Goal: Information Seeking & Learning: Learn about a topic

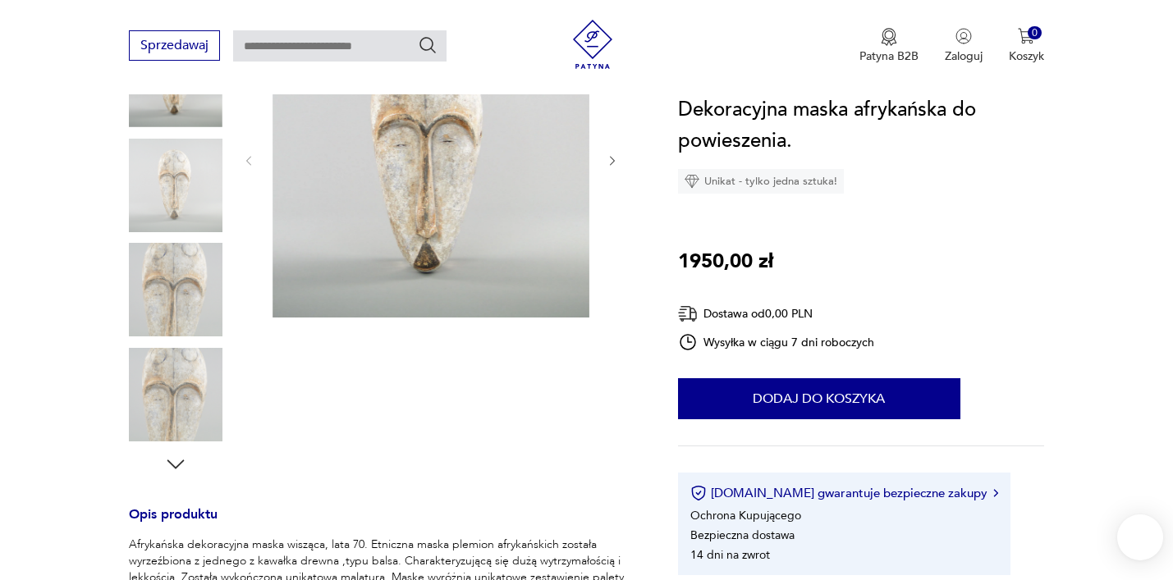
click at [162, 286] on img at bounding box center [176, 290] width 94 height 94
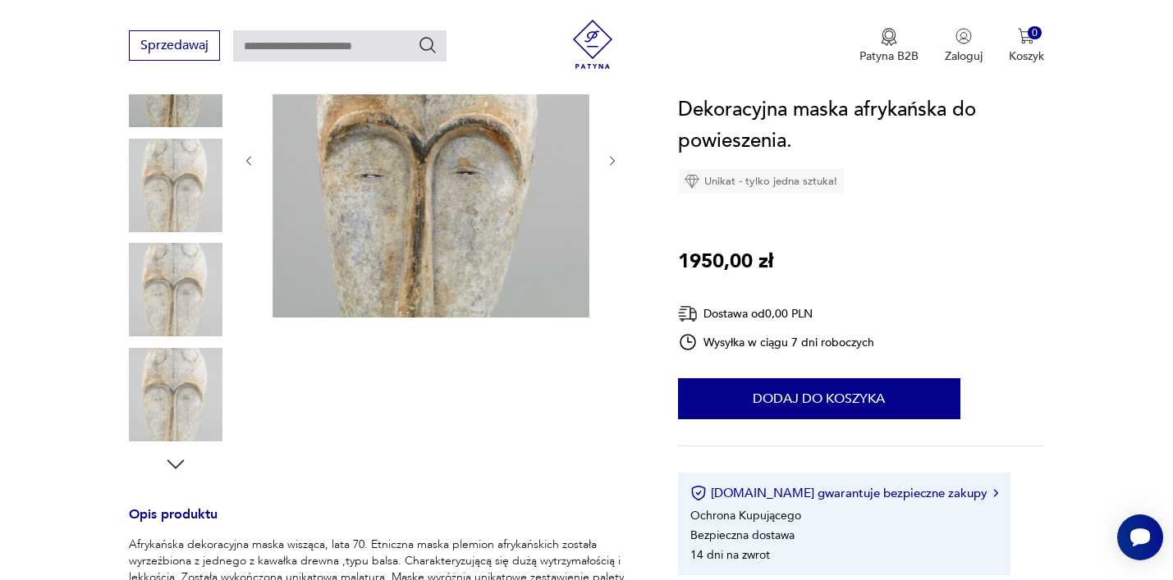
click at [164, 336] on div at bounding box center [176, 291] width 94 height 97
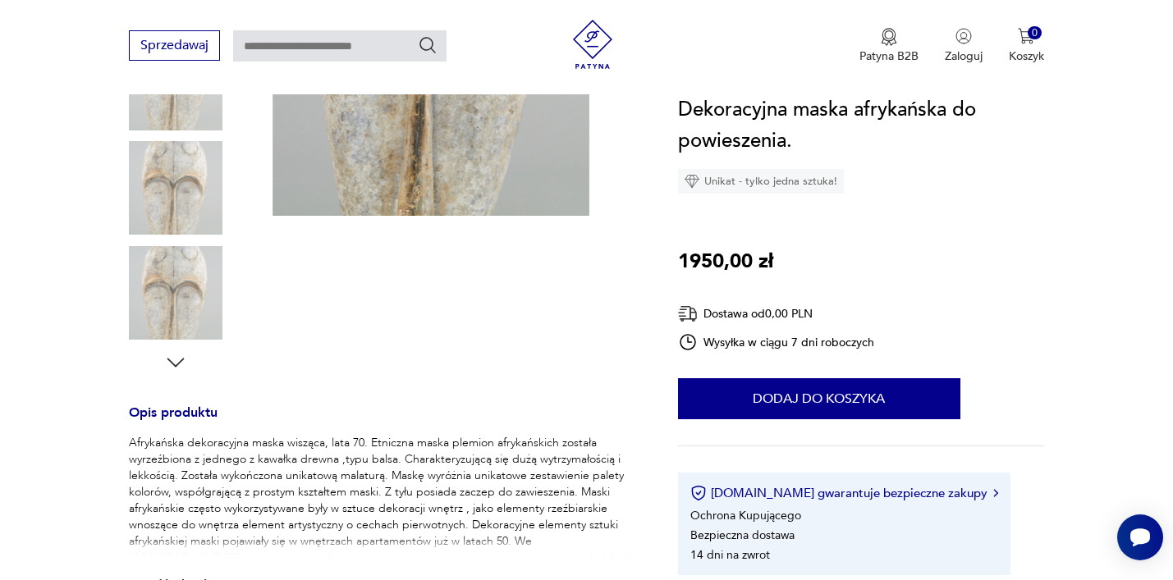
scroll to position [397, 0]
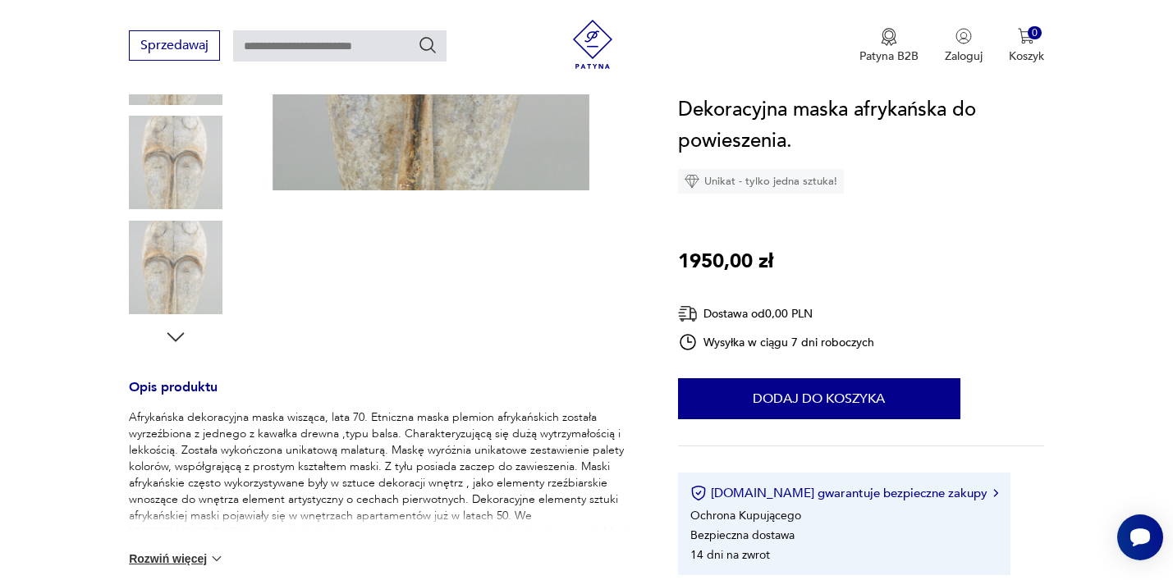
click at [167, 334] on icon "button" at bounding box center [175, 337] width 25 height 25
click at [176, 263] on img at bounding box center [176, 268] width 94 height 94
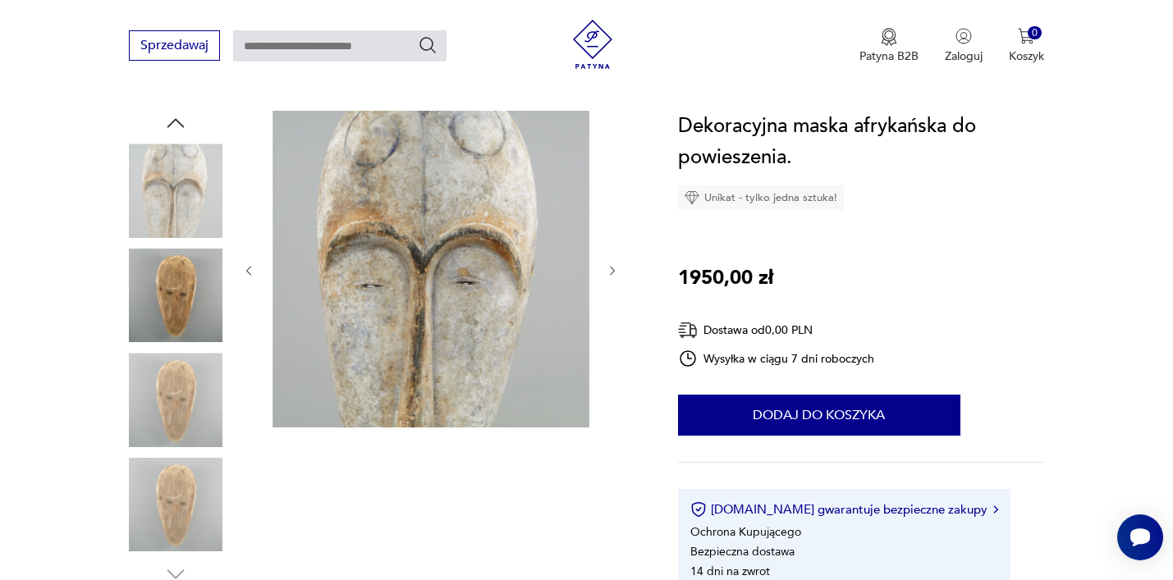
scroll to position [154, 0]
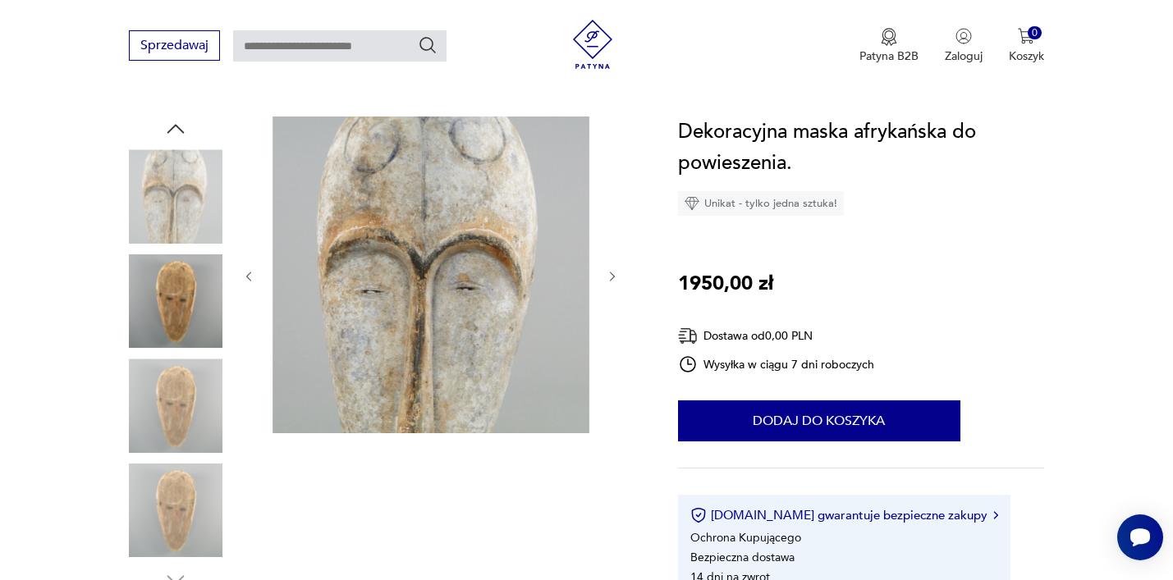
click at [169, 294] on img at bounding box center [176, 301] width 94 height 94
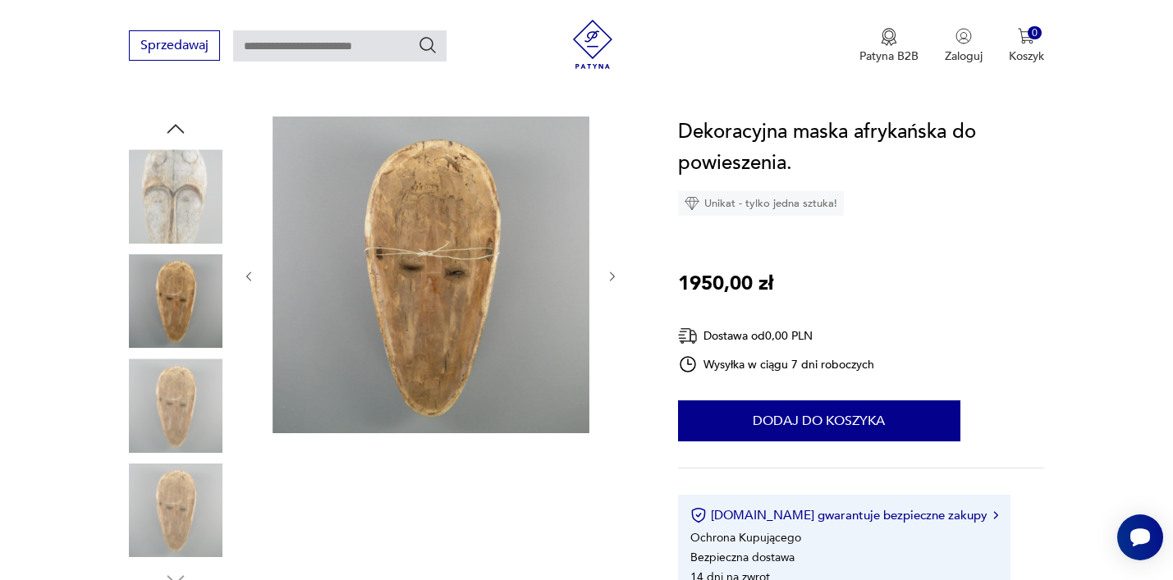
click at [172, 383] on img at bounding box center [176, 406] width 94 height 94
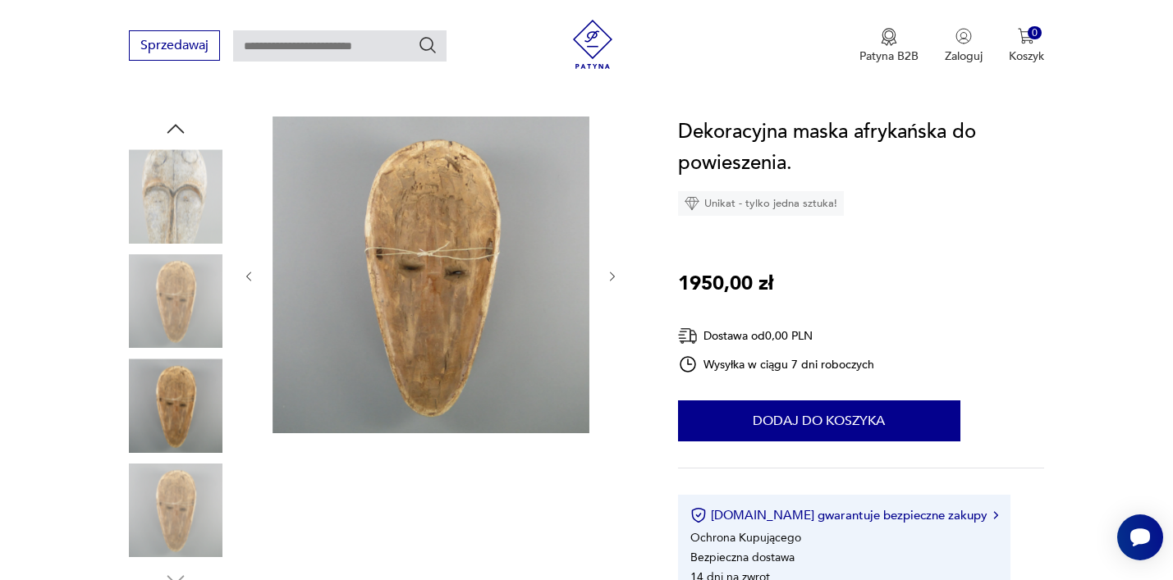
click at [152, 470] on img at bounding box center [176, 511] width 94 height 94
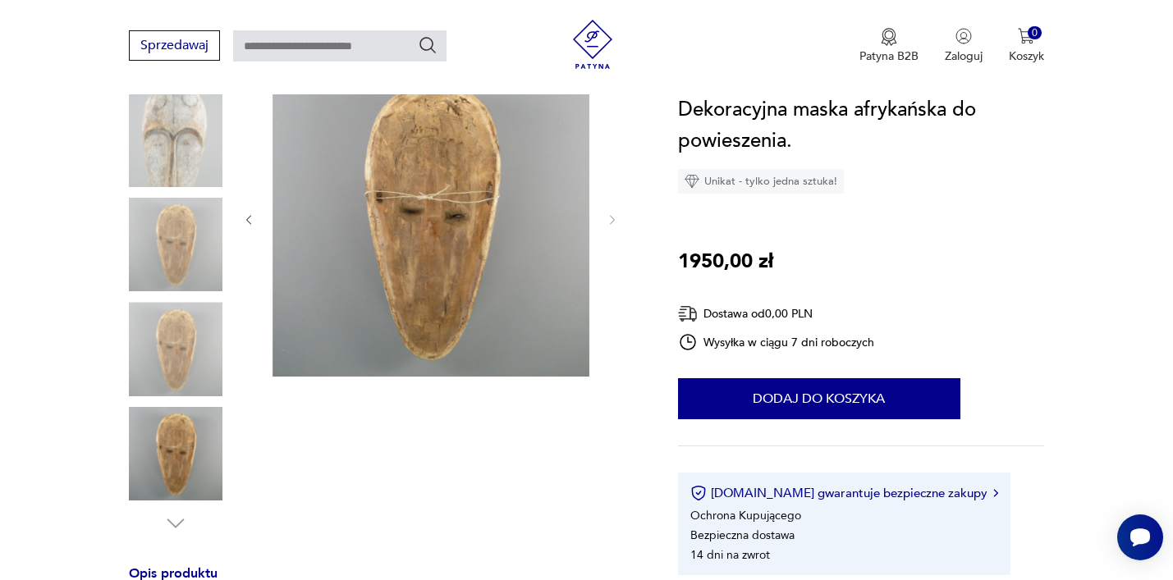
scroll to position [226, 0]
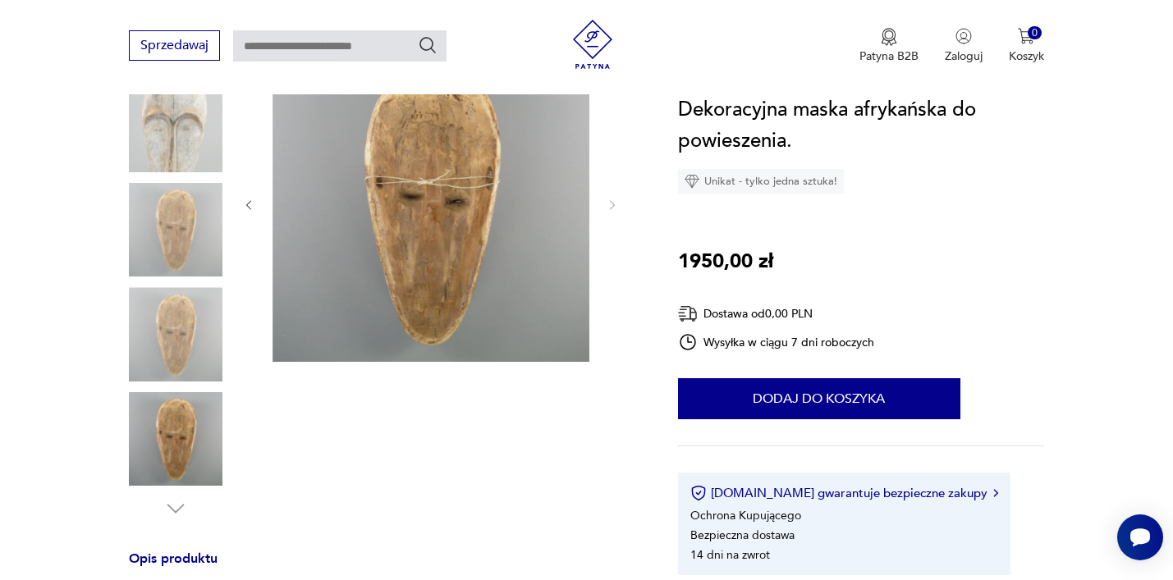
click at [172, 440] on img at bounding box center [176, 439] width 94 height 94
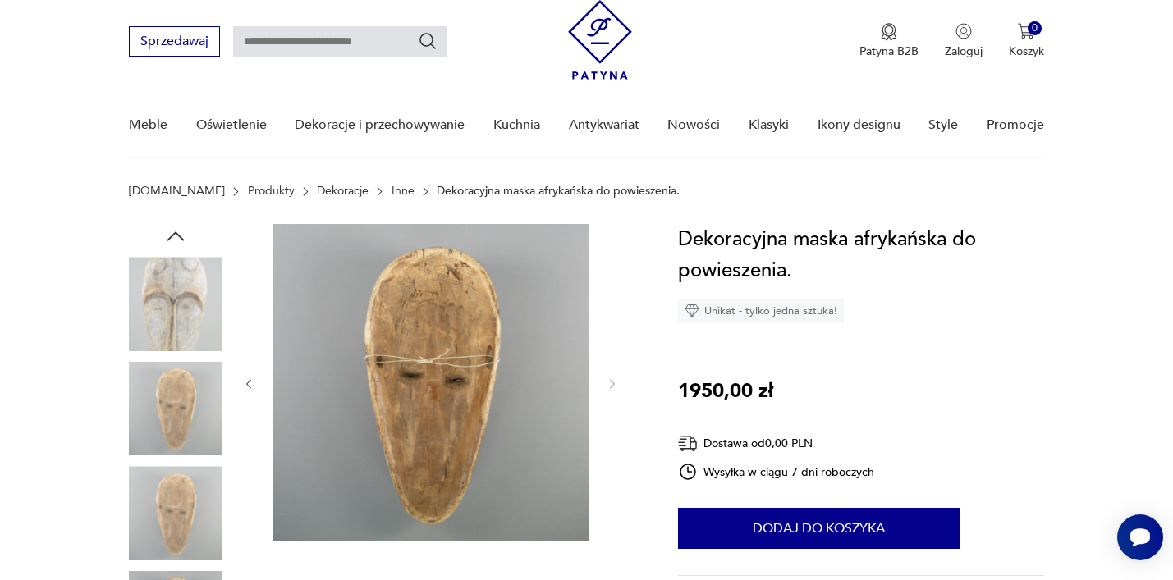
scroll to position [0, 0]
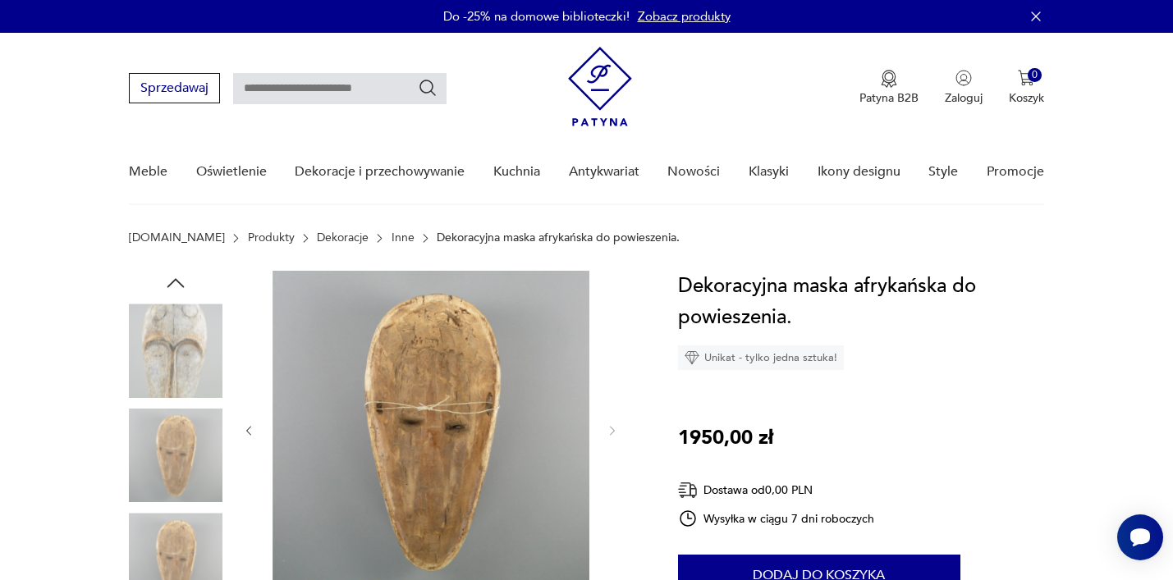
click at [288, 85] on input "text" at bounding box center [339, 88] width 213 height 31
type input "*****"
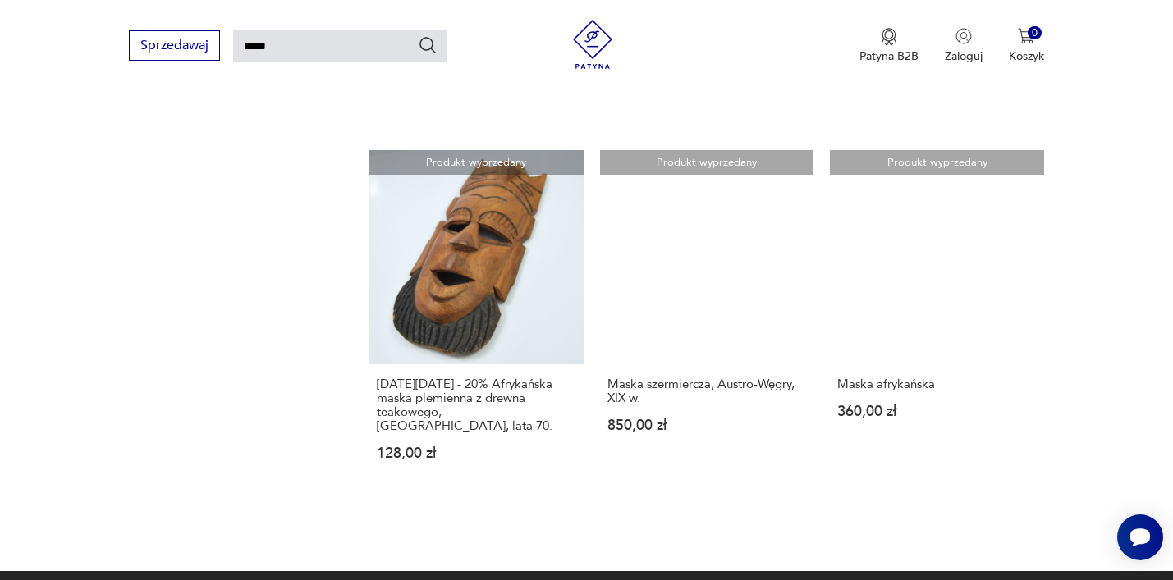
scroll to position [1610, 0]
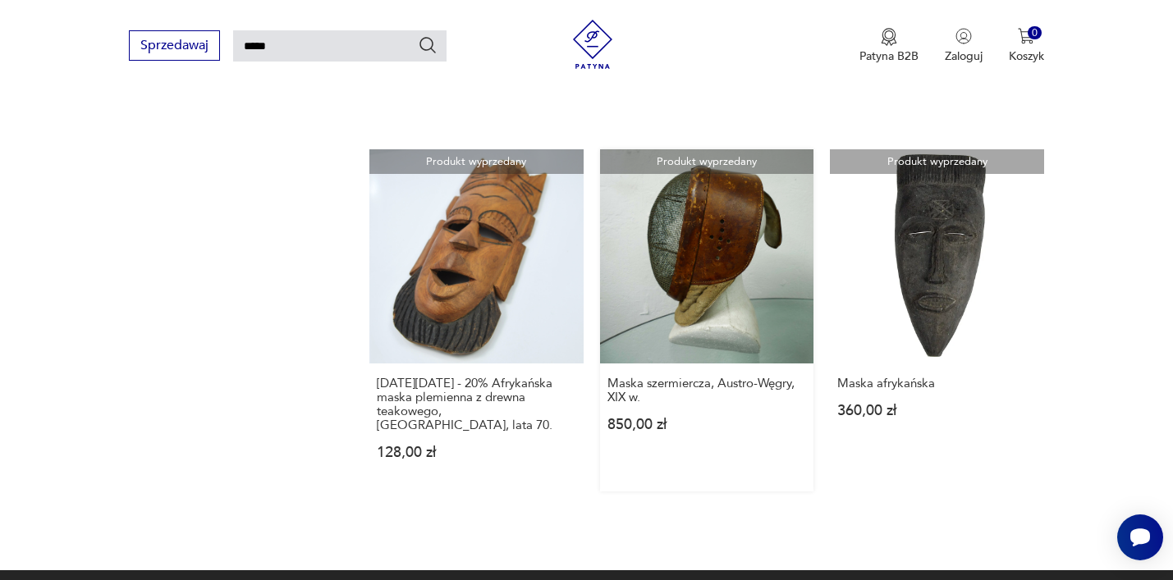
click at [699, 258] on link "Produkt wyprzedany Maska szermiercza, [GEOGRAPHIC_DATA], XIX w. 850,00 zł" at bounding box center [707, 320] width 214 height 342
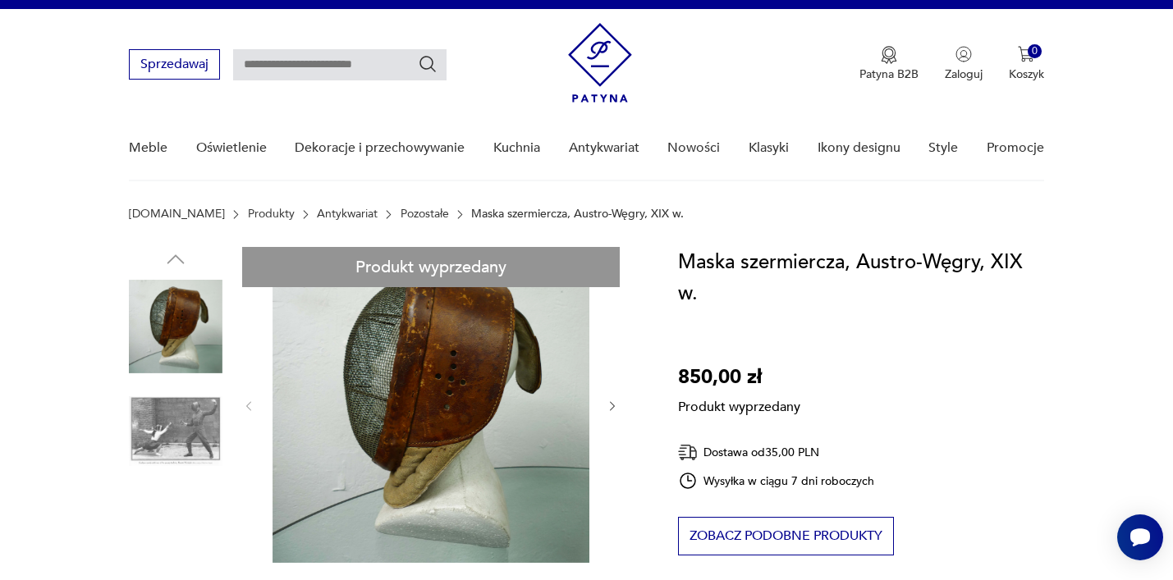
scroll to position [145, 0]
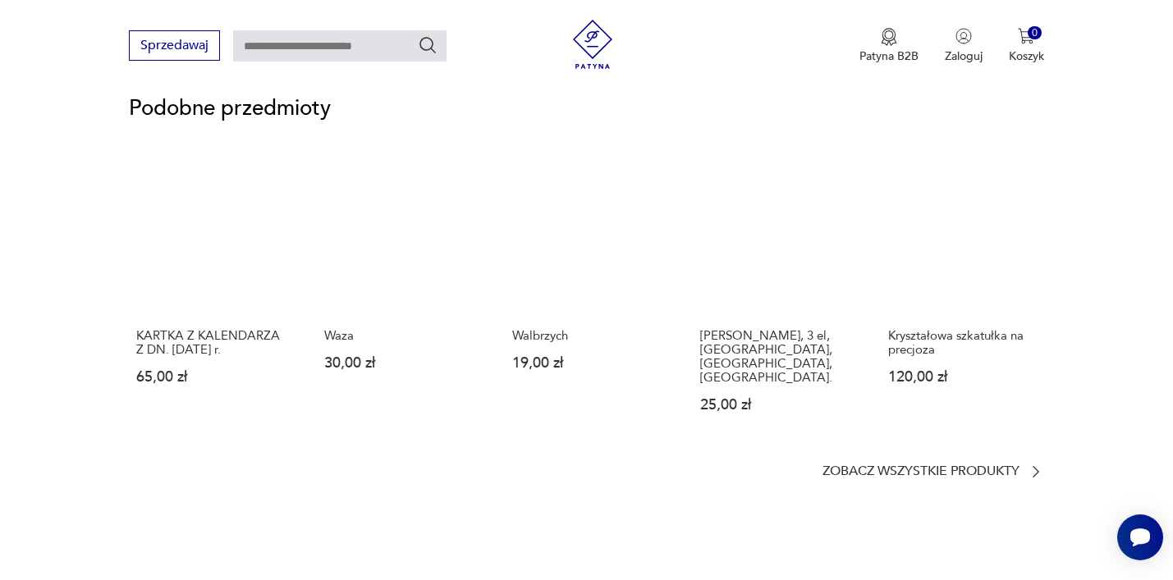
scroll to position [1190, 0]
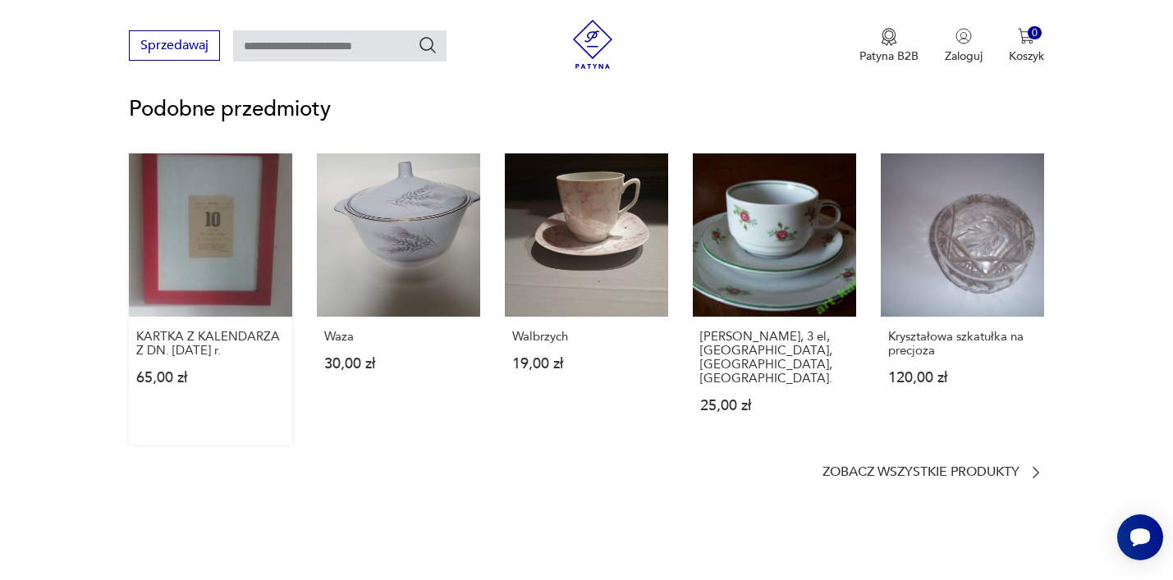
click at [210, 269] on link "KARTKA Z KALENDARZA Z DN. [DATE] r. 65,00 zł" at bounding box center [210, 298] width 163 height 291
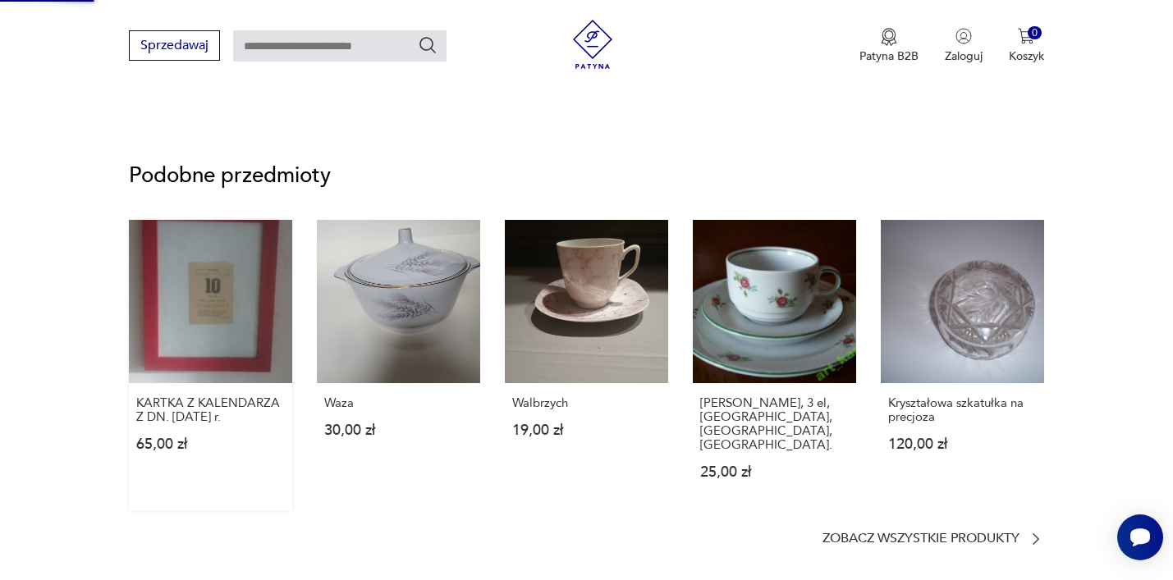
scroll to position [914, 0]
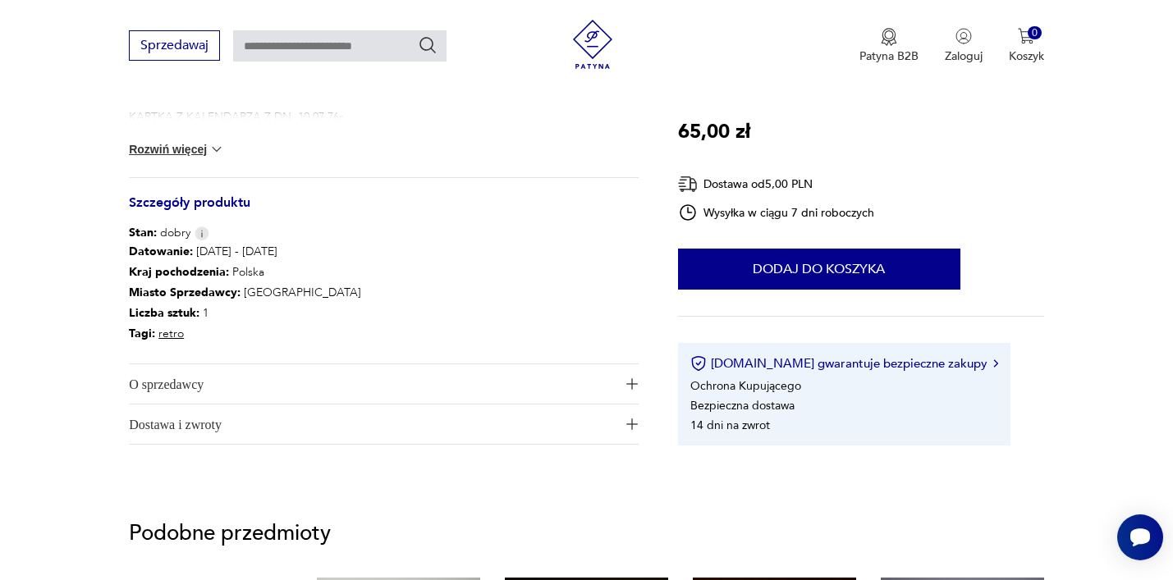
scroll to position [1005, 0]
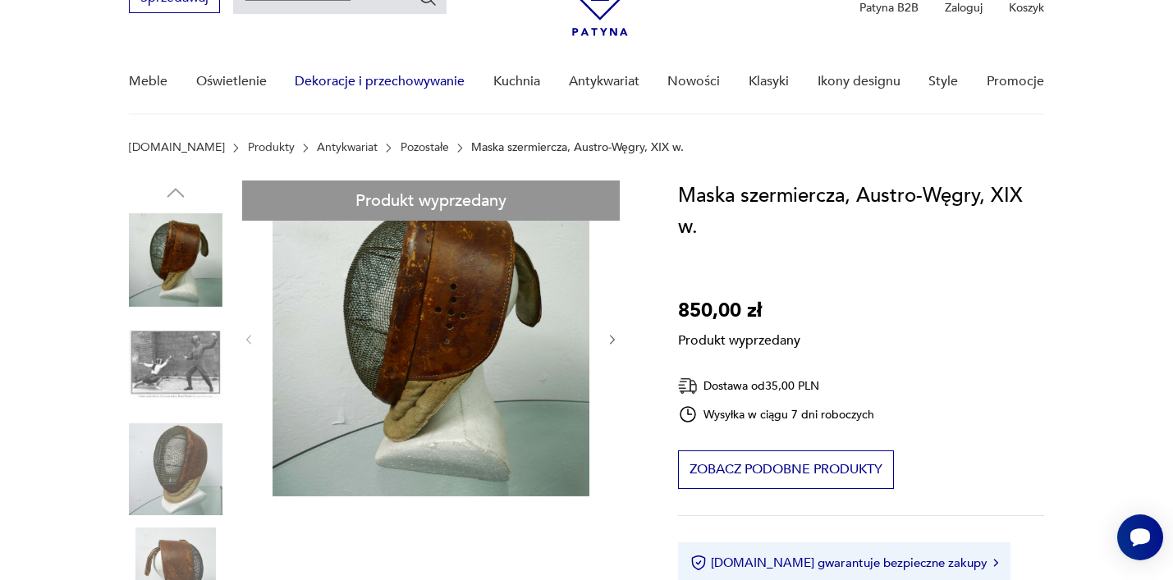
scroll to position [27, 0]
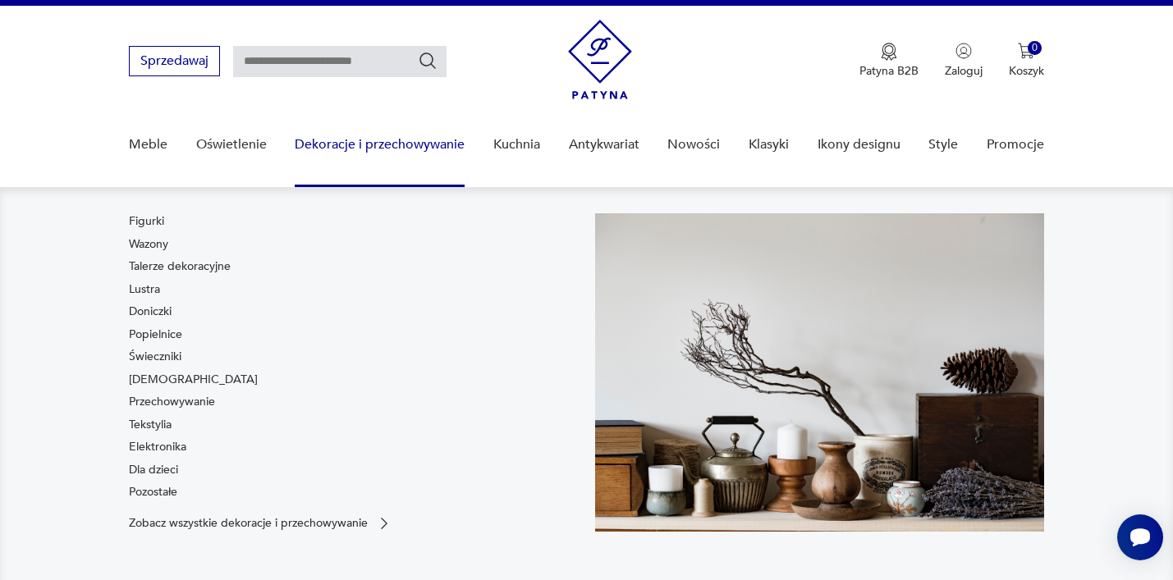
click at [377, 140] on link "Dekoracje i przechowywanie" at bounding box center [380, 144] width 170 height 63
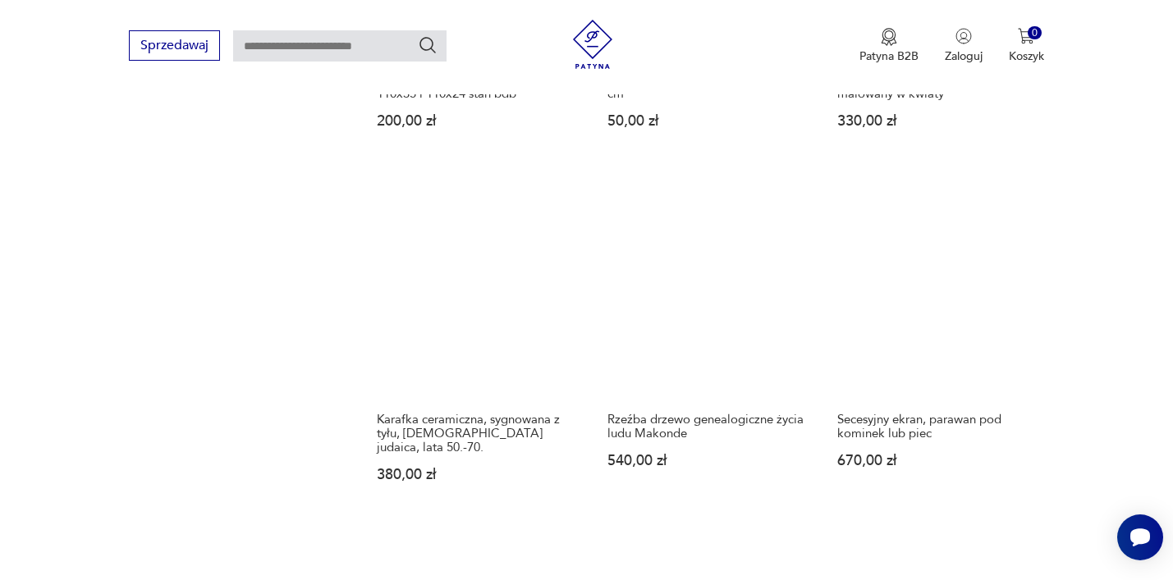
scroll to position [1655, 0]
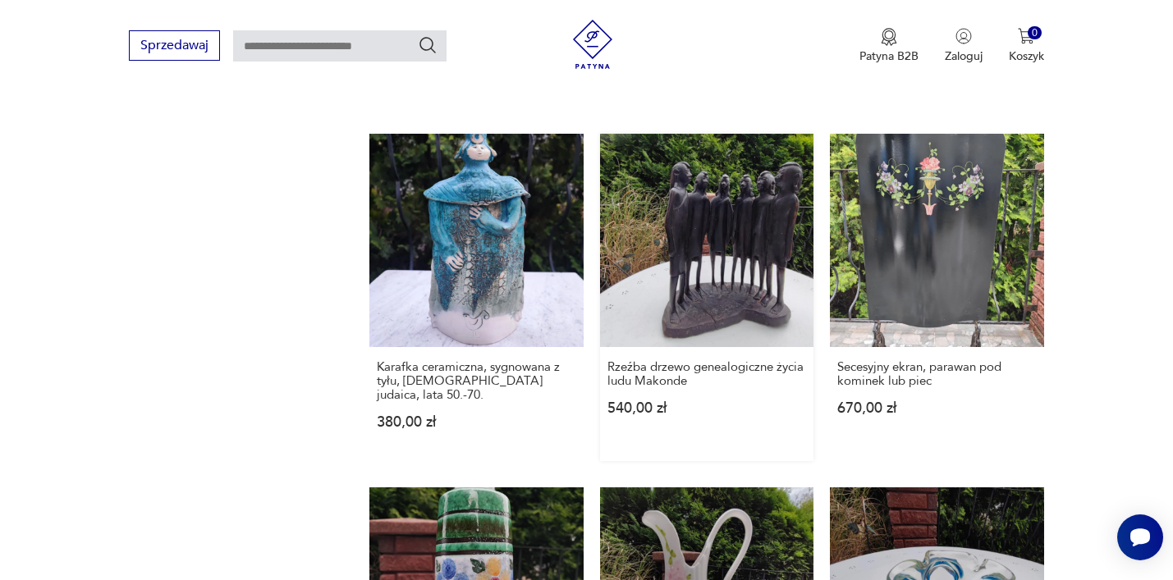
click at [729, 281] on link "Rzeźba drzewo genealogiczne życia ludu Makonde 540,00 zł" at bounding box center [707, 298] width 214 height 328
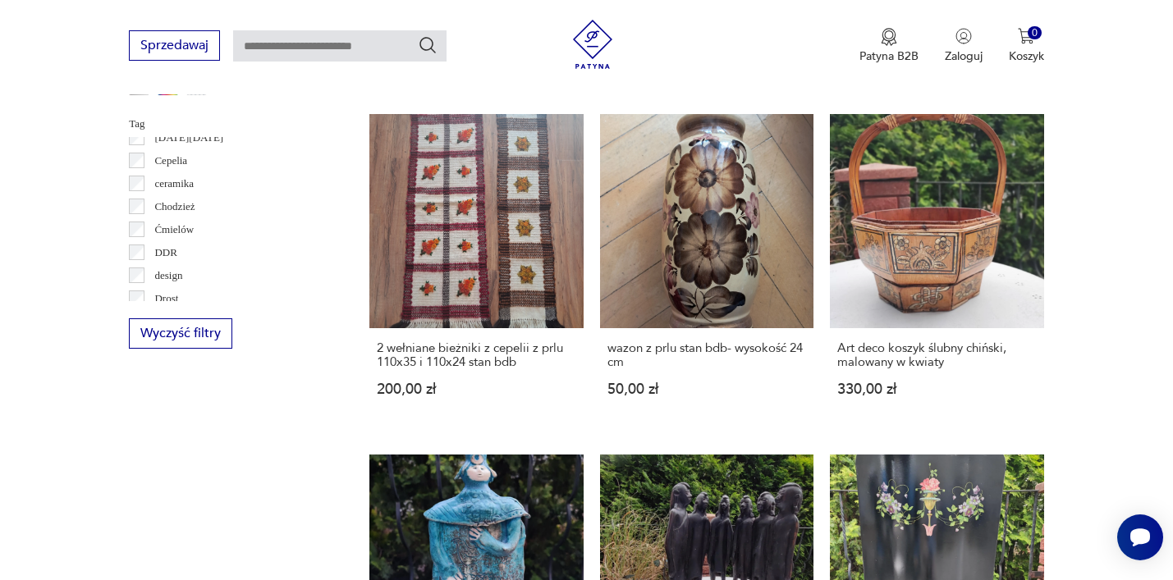
scroll to position [150, 0]
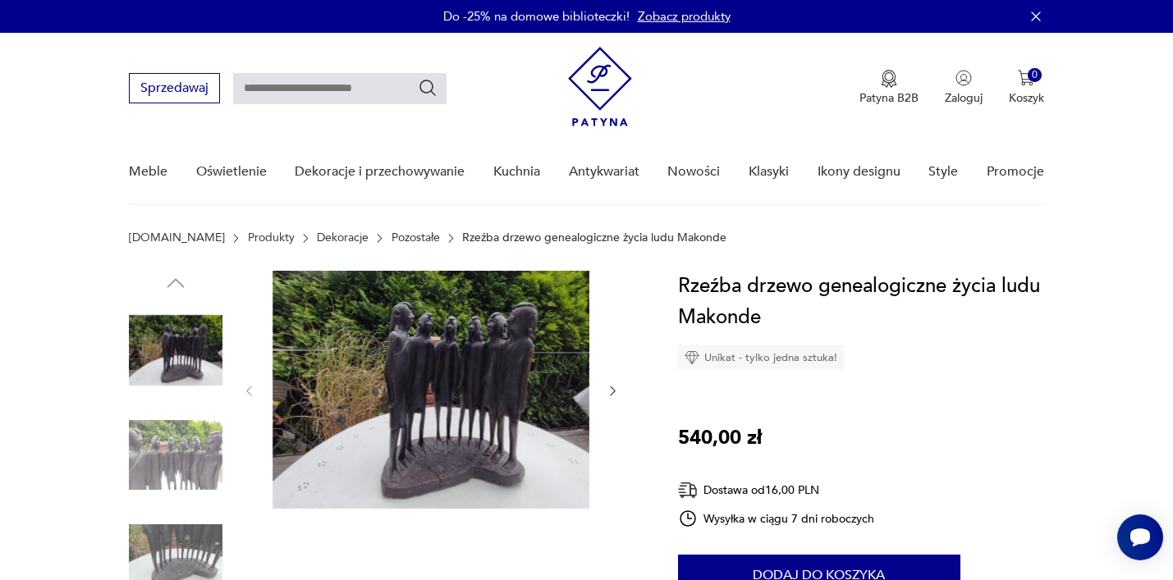
click at [178, 456] on img at bounding box center [176, 456] width 94 height 94
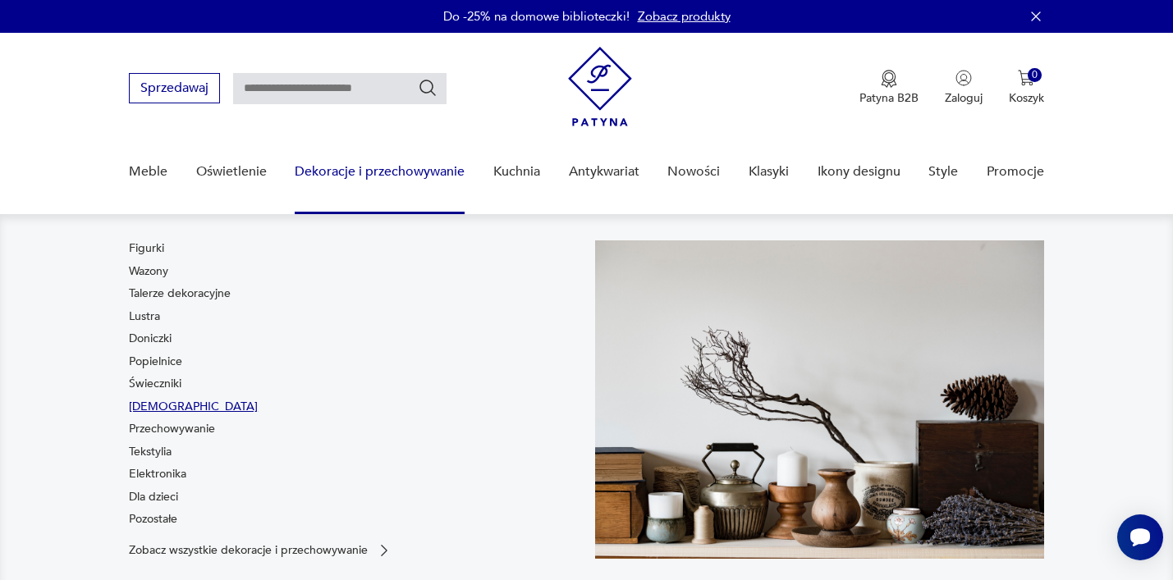
click at [153, 408] on link "[DEMOGRAPHIC_DATA]" at bounding box center [193, 407] width 129 height 16
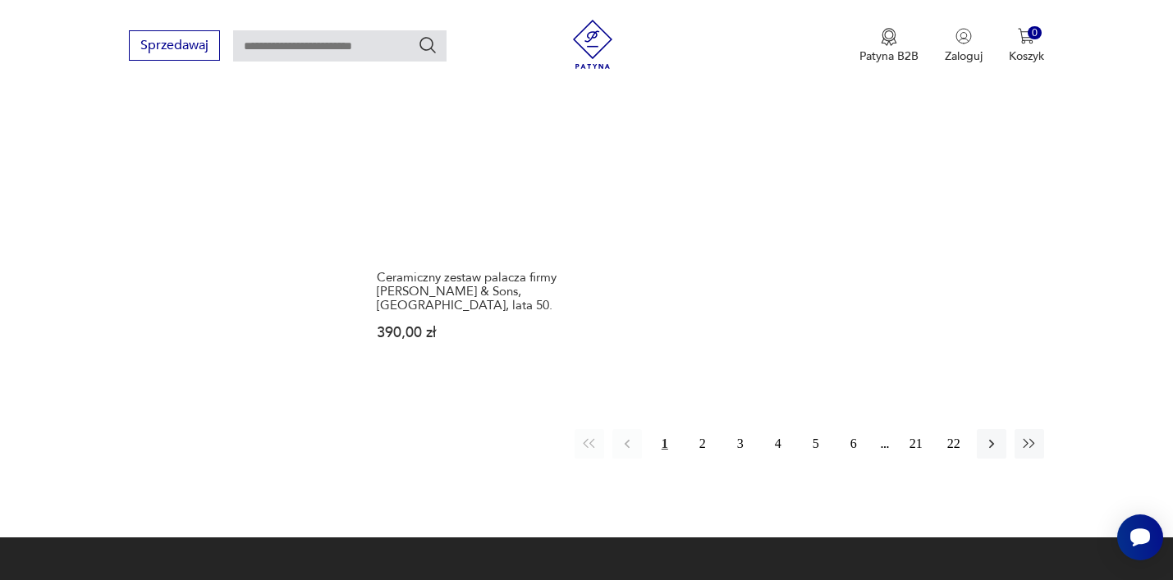
scroll to position [2446, 0]
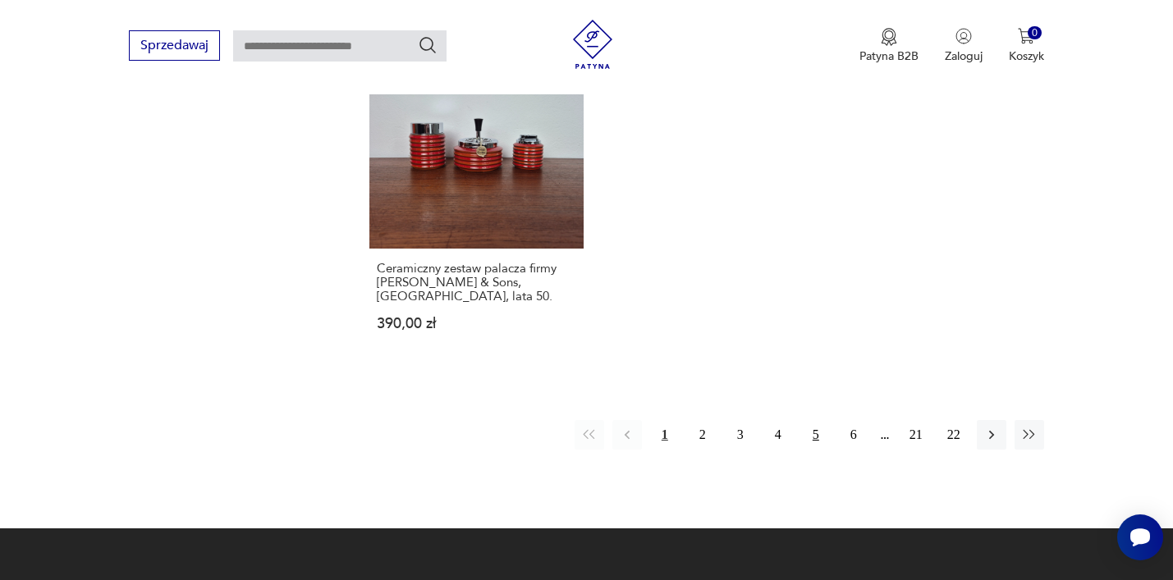
click at [823, 420] on button "5" at bounding box center [816, 435] width 30 height 30
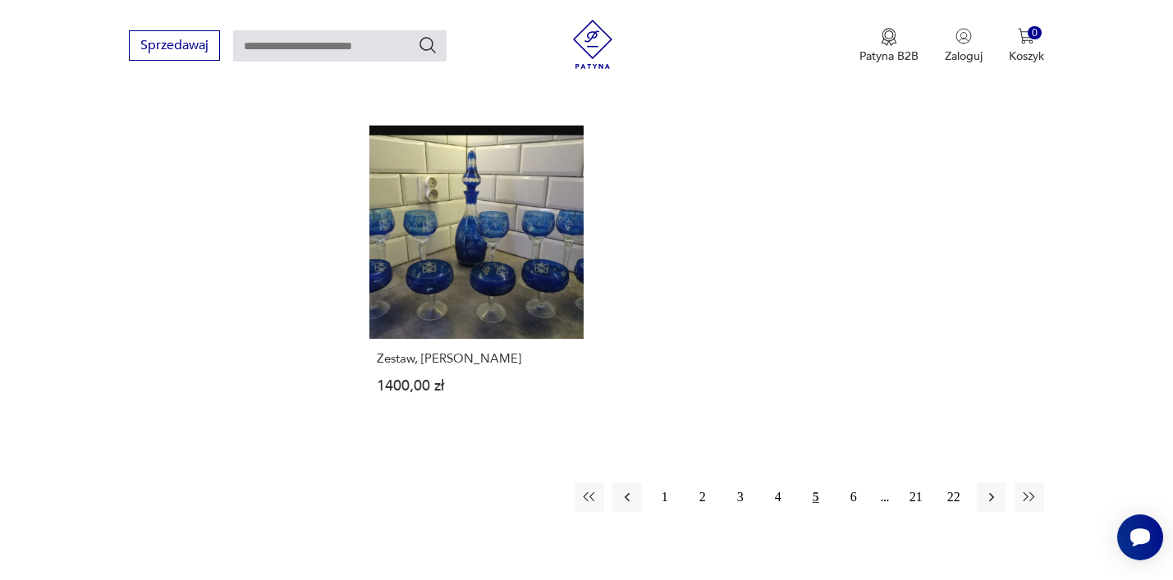
scroll to position [2469, 0]
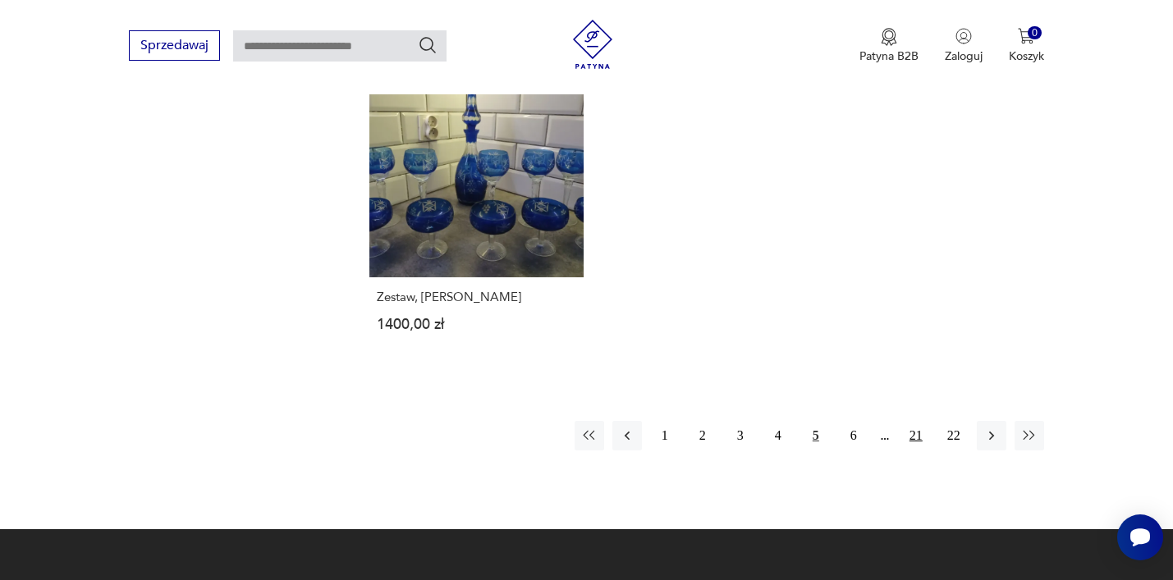
click at [922, 421] on button "21" at bounding box center [916, 436] width 30 height 30
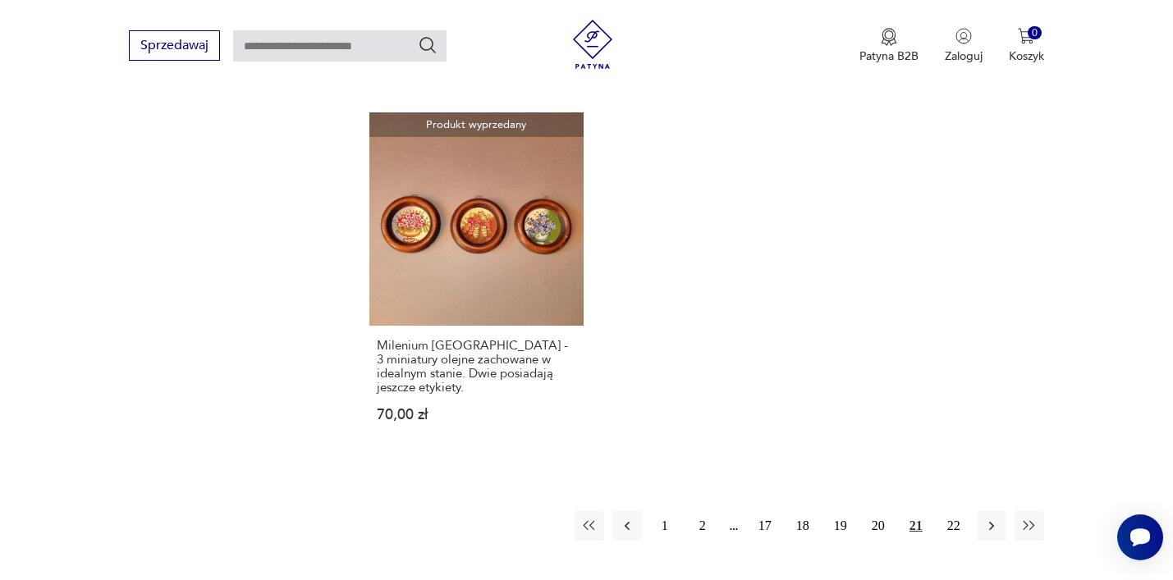
scroll to position [2421, 0]
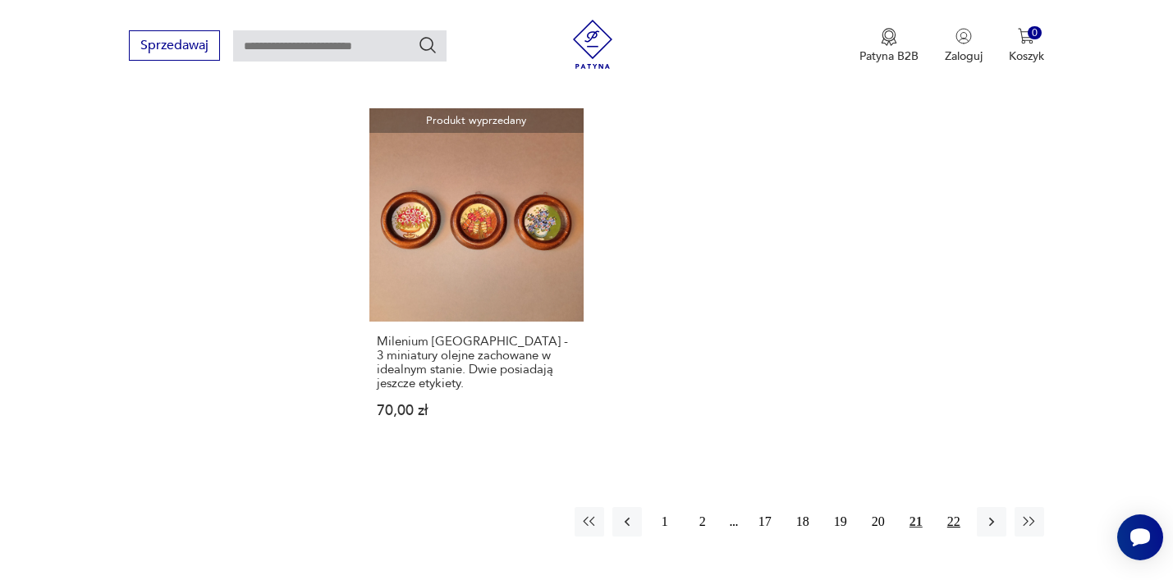
click at [964, 525] on button "22" at bounding box center [954, 522] width 30 height 30
